Goal: Task Accomplishment & Management: Use online tool/utility

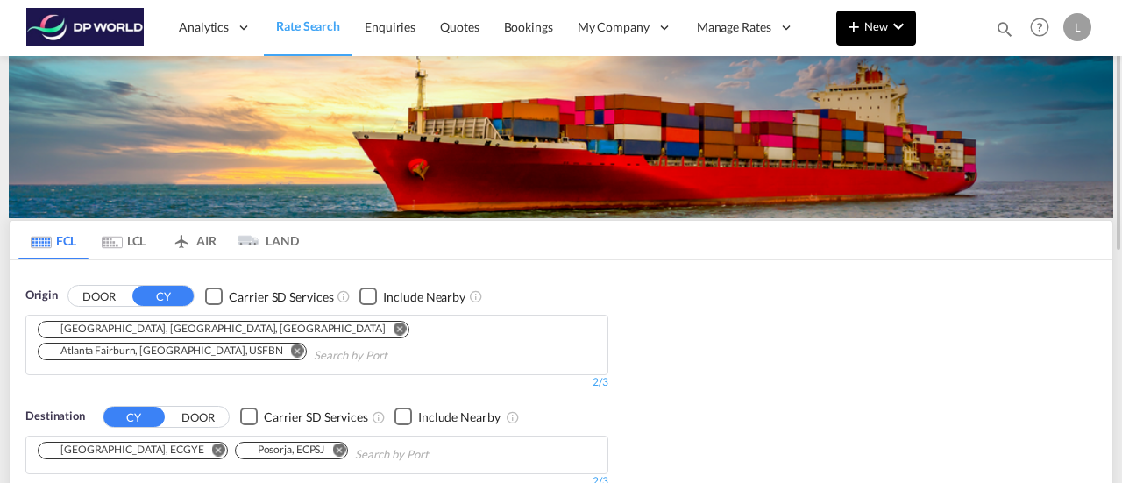
click at [860, 24] on md-icon "icon-plus 400-fg" at bounding box center [853, 26] width 21 height 21
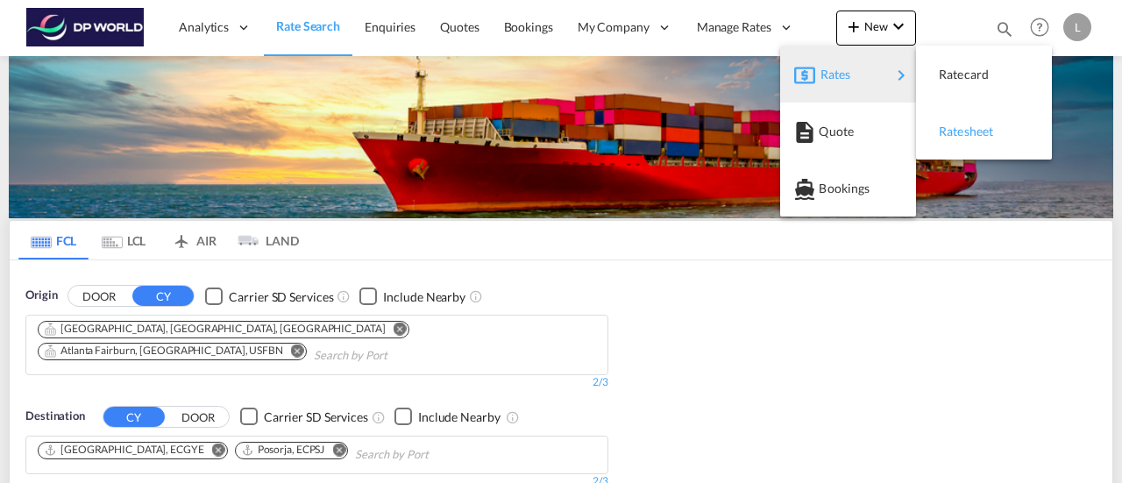
click at [949, 145] on span "Ratesheet" at bounding box center [947, 131] width 19 height 35
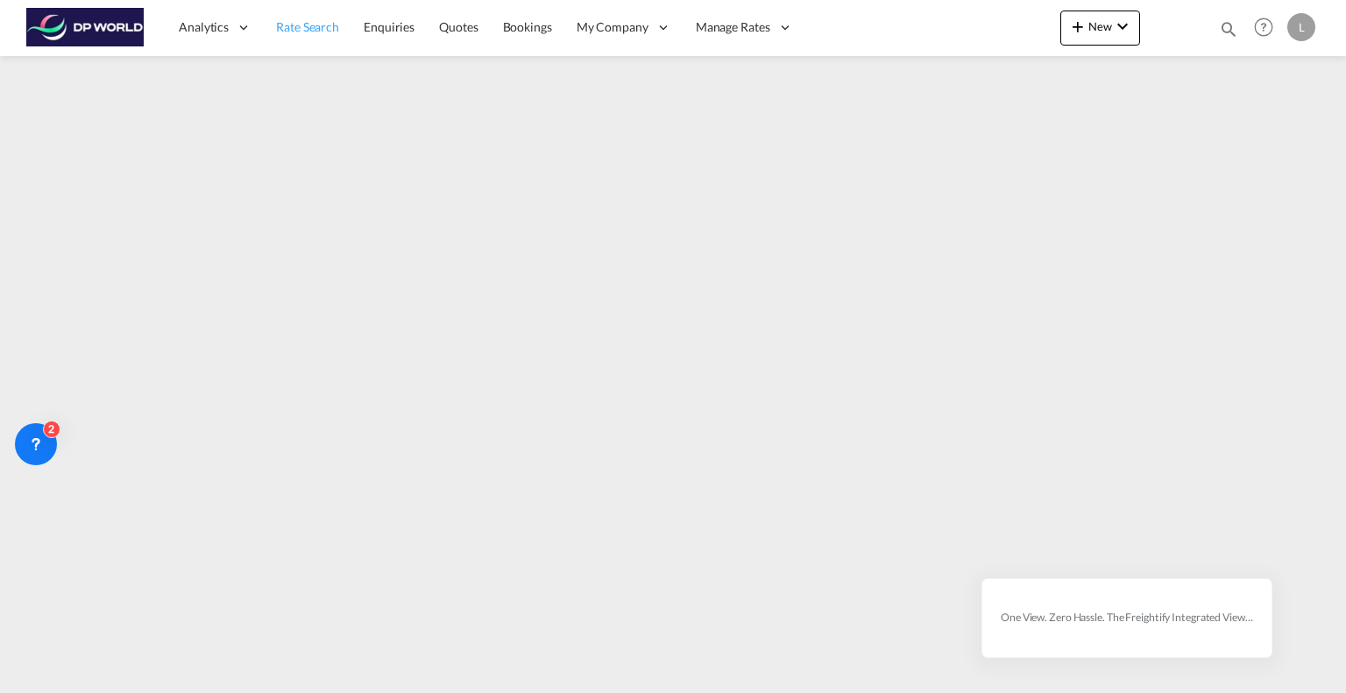
click at [299, 24] on span "Rate Search" at bounding box center [307, 26] width 63 height 15
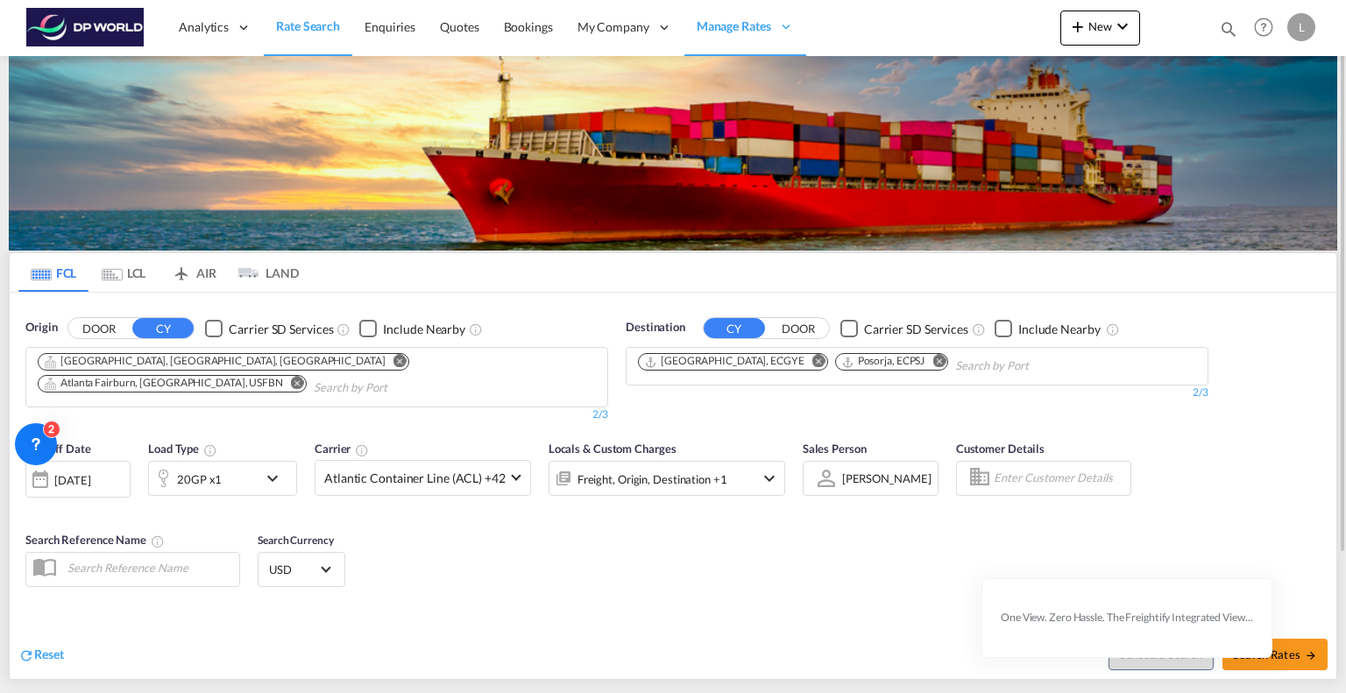
click at [304, 377] on md-icon "Remove" at bounding box center [297, 383] width 13 height 13
